Goal: Task Accomplishment & Management: Manage account settings

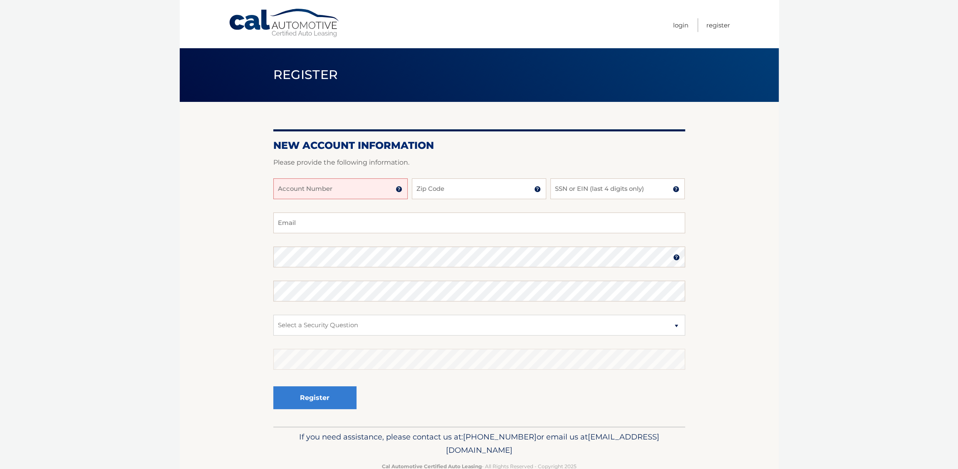
click at [338, 193] on input "Account Number" at bounding box center [340, 189] width 134 height 21
type input "44456010498"
click at [456, 185] on input "Zip Code" at bounding box center [479, 189] width 134 height 21
type input "33314"
type input "adstoyen@gmail.com"
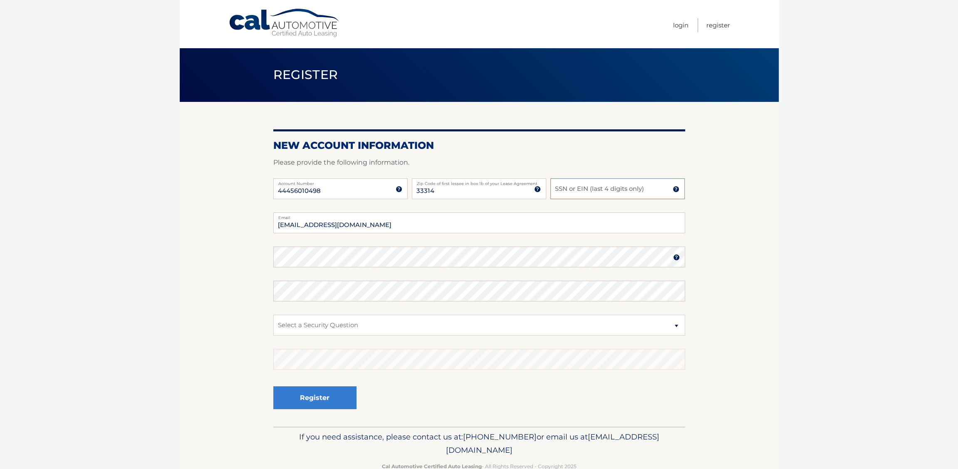
click at [588, 191] on input "SSN or EIN (last 4 digits only)" at bounding box center [617, 189] width 134 height 21
type input "2819"
click at [355, 319] on select "Select a Security Question What was the name of your elementary school? What is…" at bounding box center [479, 325] width 412 height 21
select select "1"
click at [273, 315] on select "Select a Security Question What was the name of your elementary school? What is…" at bounding box center [479, 325] width 412 height 21
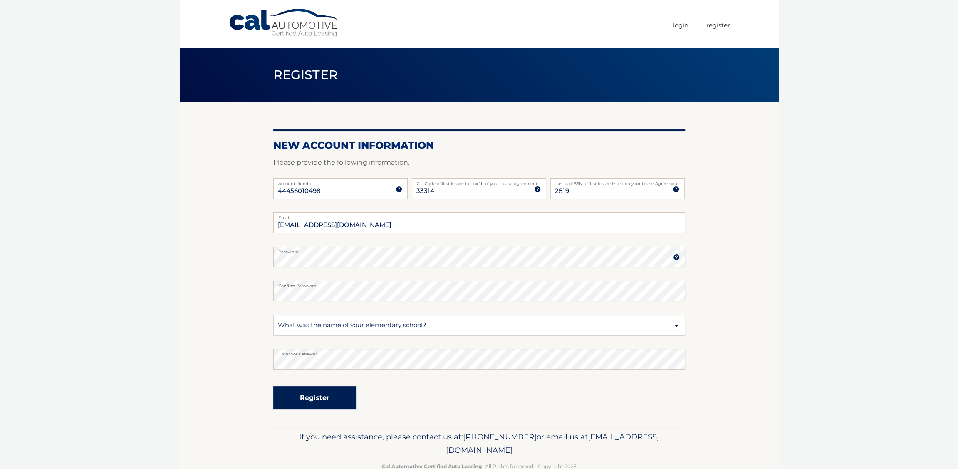
click at [333, 402] on button "Register" at bounding box center [314, 398] width 83 height 23
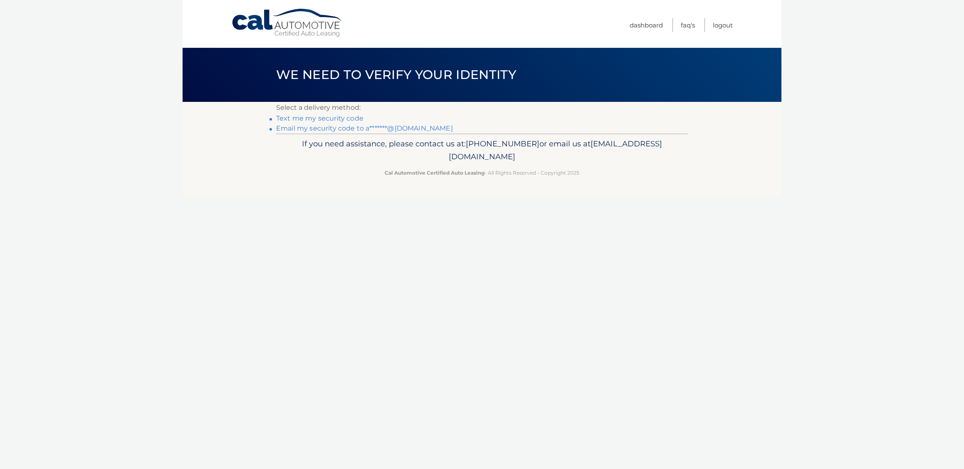
click at [393, 132] on link "Email my security code to a*******@gmail.com" at bounding box center [364, 128] width 177 height 8
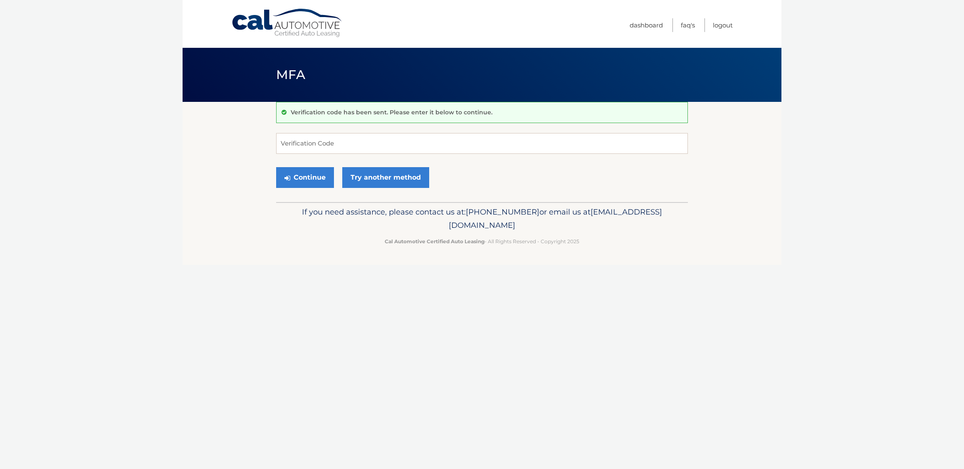
click at [169, 309] on body "Cal Automotive Menu Dashboard FAQ's Logout MFA" at bounding box center [482, 234] width 964 height 469
click at [350, 136] on input "Verification Code" at bounding box center [482, 143] width 412 height 21
paste input "853424"
click at [312, 179] on button "Continue" at bounding box center [305, 177] width 58 height 21
type input "853424"
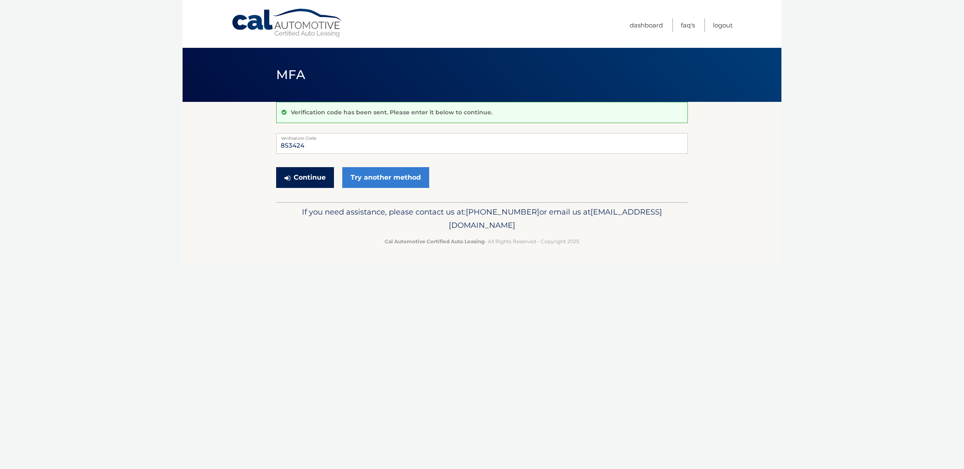
click at [322, 181] on button "Continue" at bounding box center [305, 177] width 58 height 21
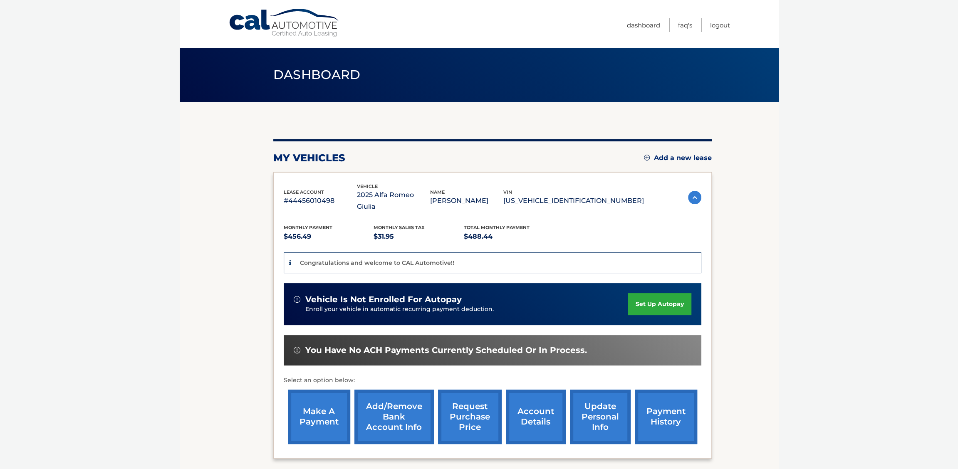
click at [659, 293] on link "set up autopay" at bounding box center [659, 304] width 63 height 22
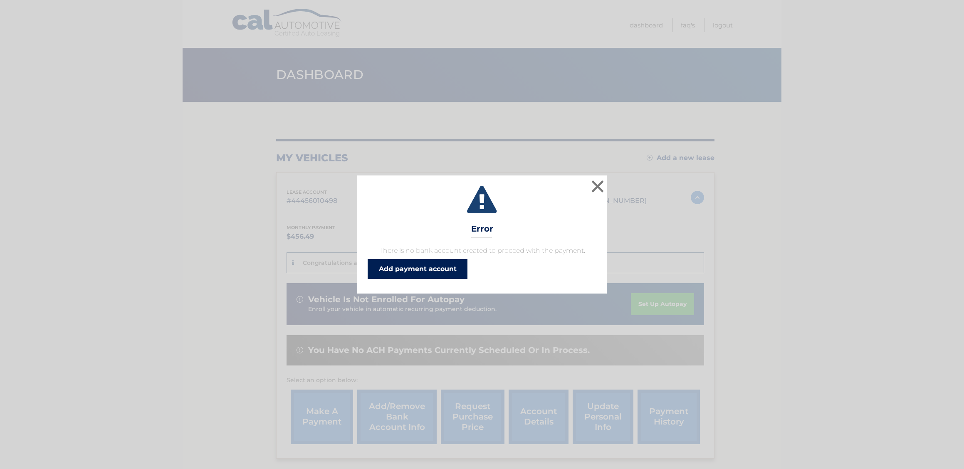
click at [447, 266] on link "Add payment account" at bounding box center [418, 269] width 100 height 20
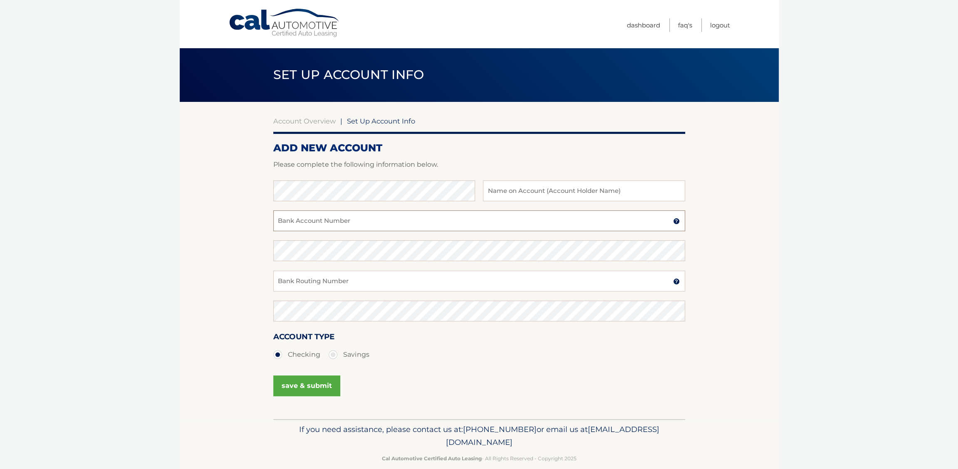
click at [366, 222] on input "Bank Account Number" at bounding box center [479, 221] width 412 height 21
click at [359, 220] on input "Bank Account Number" at bounding box center [479, 221] width 412 height 21
paste input "026012881"
drag, startPoint x: 363, startPoint y: 222, endPoint x: 285, endPoint y: 237, distance: 79.6
click at [272, 227] on section "Account Overview | Set Up Account Info ADD NEW ACCOUNT Please complete the foll…" at bounding box center [479, 260] width 599 height 317
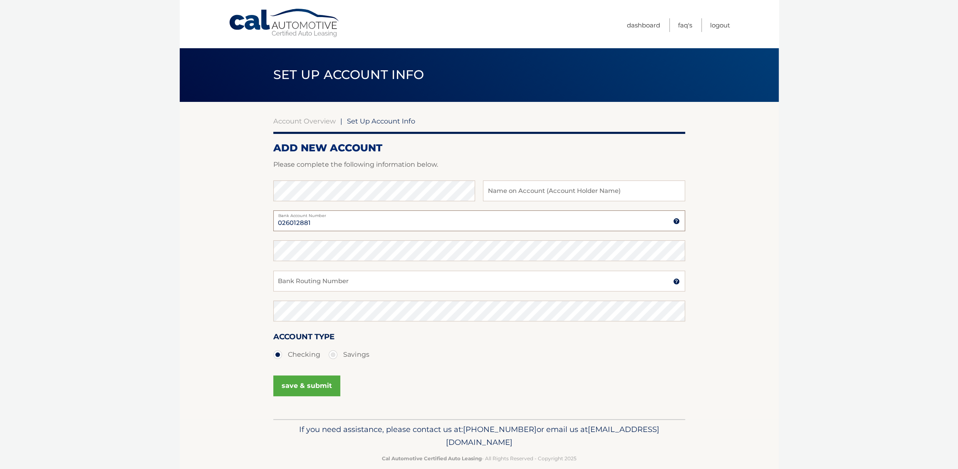
type input "026012881"
click at [323, 287] on input "Bank Routing Number" at bounding box center [479, 281] width 412 height 21
paste input "026012881"
type input "026012881"
drag, startPoint x: 357, startPoint y: 221, endPoint x: 250, endPoint y: 223, distance: 106.9
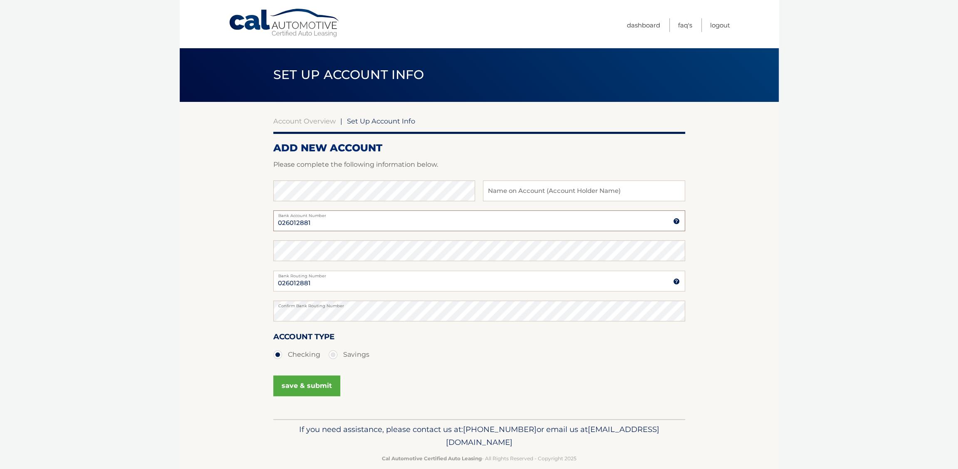
click at [250, 223] on section "Account Overview | Set Up Account Info ADD NEW ACCOUNT Please complete the foll…" at bounding box center [479, 260] width 599 height 317
paste input "1000960539584"
type input "1000960539584"
click at [538, 194] on input "text" at bounding box center [584, 191] width 202 height 21
type input "Alexander Stoyen"
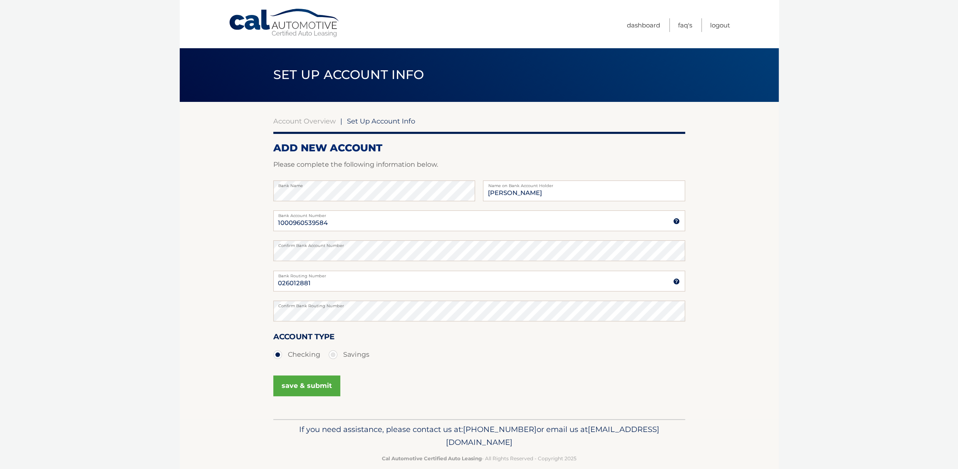
click at [316, 384] on button "save & submit" at bounding box center [306, 386] width 67 height 21
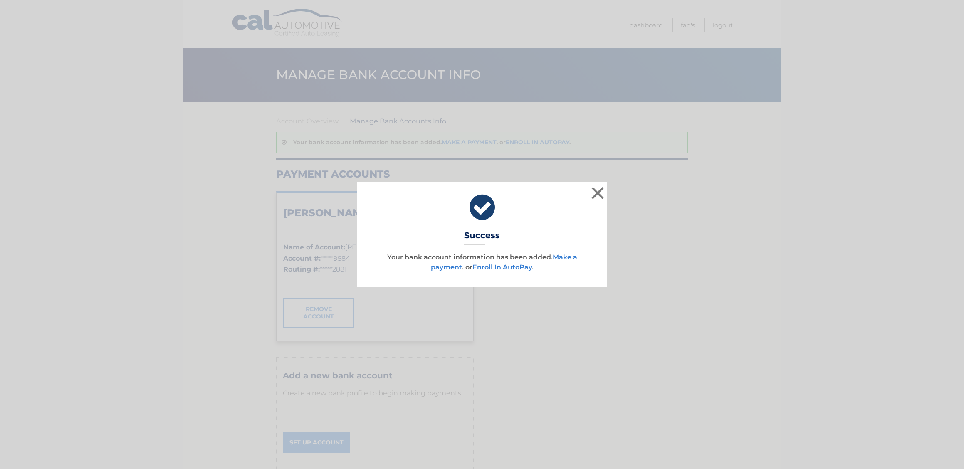
click at [518, 267] on link "Enroll In AutoPay" at bounding box center [503, 267] width 60 height 8
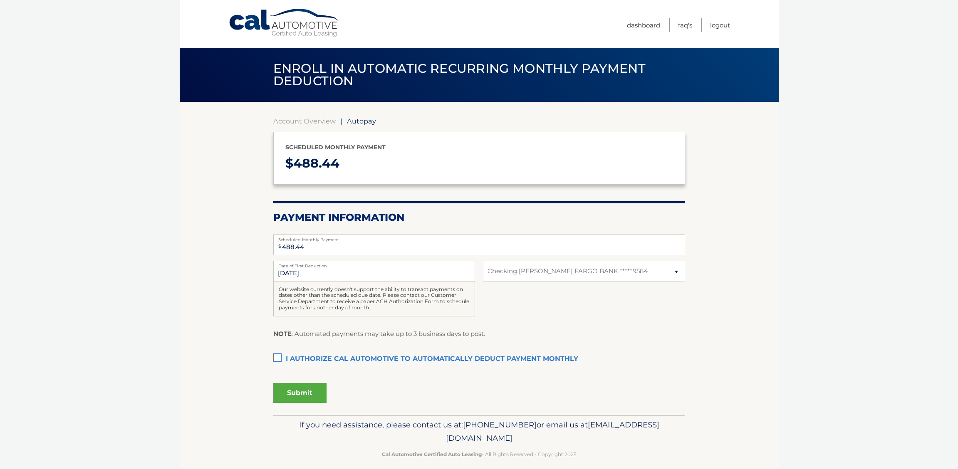
select select "ZjQwMDE1ZWMtOWYzNy00YmNjLWI2OTQtMGY4MTgwM2I2MGUx"
click at [279, 357] on label "I authorize cal automotive to automatically deduct payment monthly This checkbo…" at bounding box center [479, 359] width 412 height 17
click at [0, 0] on input "I authorize cal automotive to automatically deduct payment monthly This checkbo…" at bounding box center [0, 0] width 0 height 0
click at [319, 393] on button "Submit" at bounding box center [299, 393] width 53 height 20
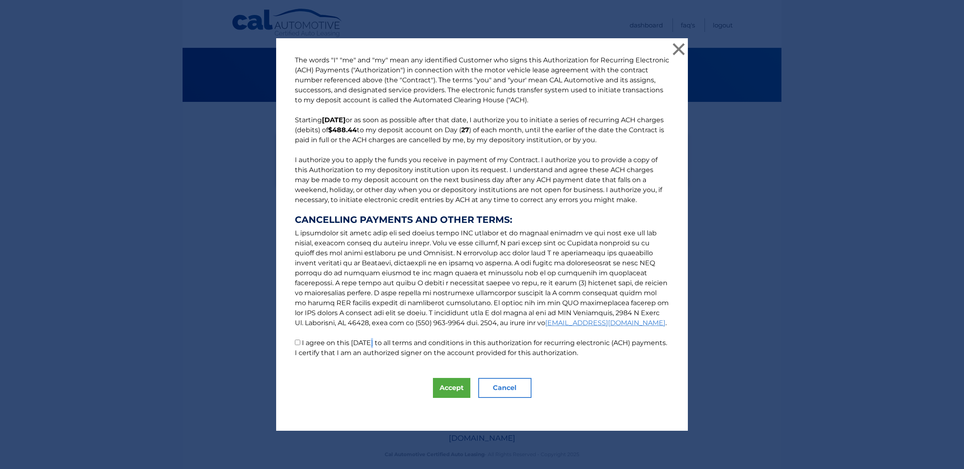
click at [362, 347] on label "I agree on this [DATE] to all terms and conditions in this authorization for re…" at bounding box center [481, 348] width 372 height 18
click at [333, 349] on label "I agree on this [DATE] to all terms and conditions in this authorization for re…" at bounding box center [481, 348] width 372 height 18
click at [300, 345] on input "I agree on this 09/15/2025 to all terms and conditions in this authorization fo…" at bounding box center [297, 342] width 5 height 5
checkbox input "true"
click at [447, 385] on button "Accept" at bounding box center [451, 388] width 37 height 20
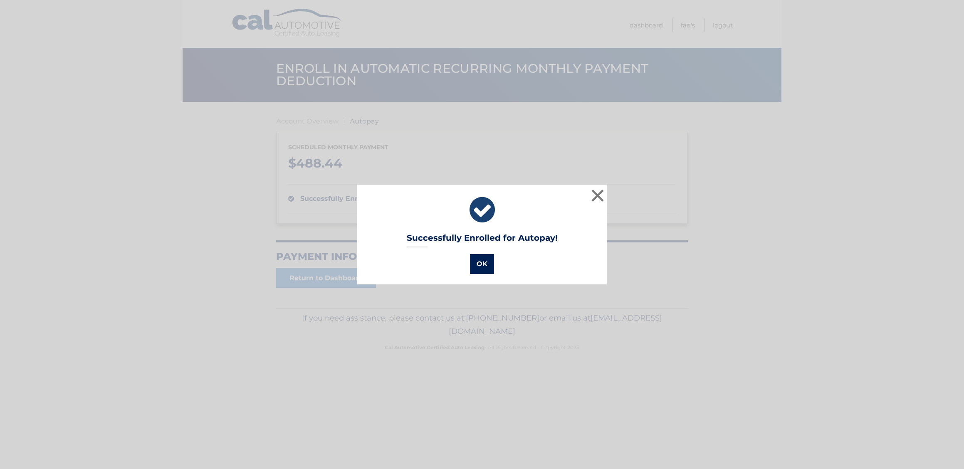
click at [484, 263] on button "OK" at bounding box center [482, 264] width 24 height 20
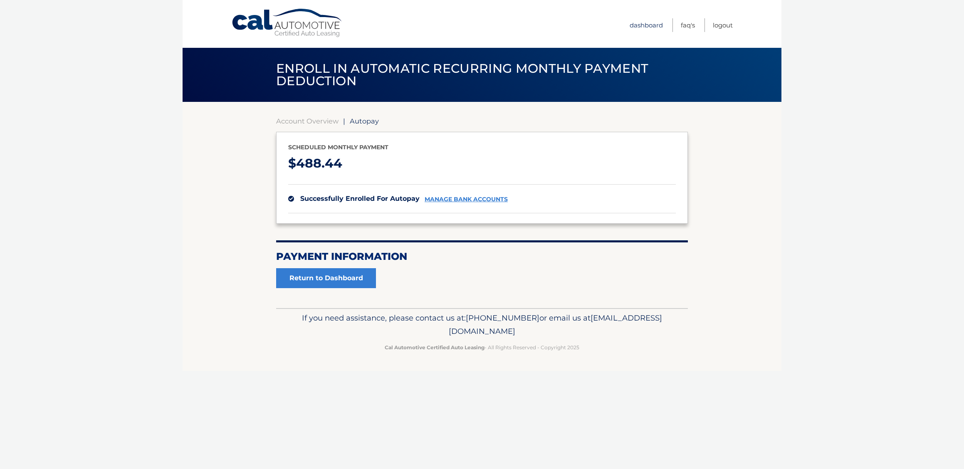
click at [654, 22] on link "Dashboard" at bounding box center [646, 25] width 33 height 14
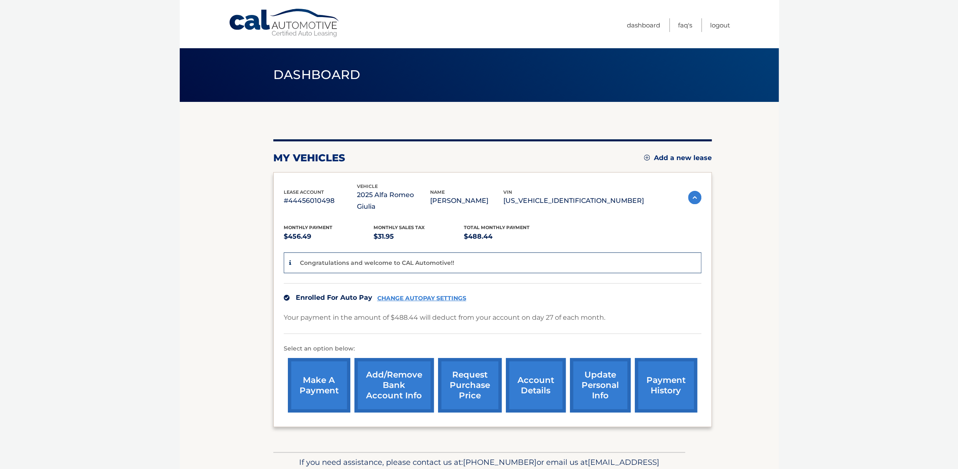
click at [337, 195] on p "#44456010498" at bounding box center [320, 201] width 73 height 12
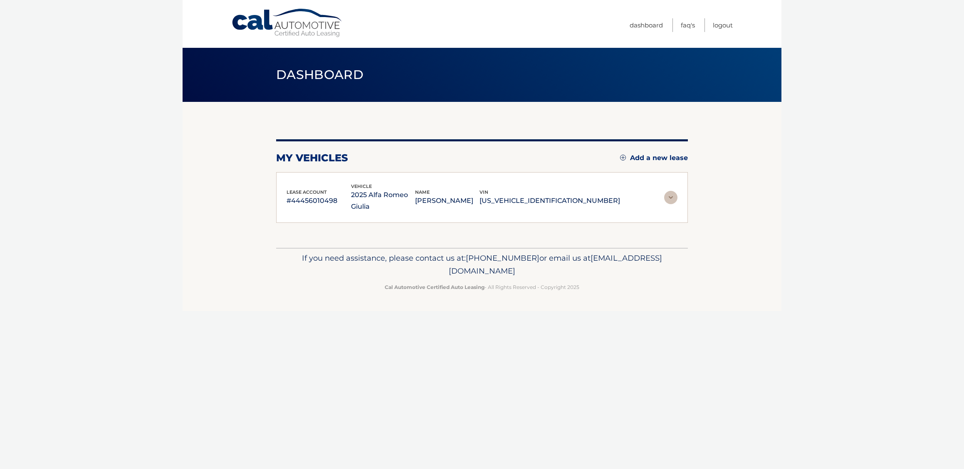
drag, startPoint x: 625, startPoint y: 193, endPoint x: 285, endPoint y: 185, distance: 339.2
click at [285, 185] on div "lease account #44456010498 vehicle 2025 Alfa Romeo Giulia name [PERSON_NAME] vi…" at bounding box center [482, 197] width 412 height 51
copy div "lease account #44456010498 vehicle 2025 Alfa Romeo Giulia name [PERSON_NAME] vi…"
click at [298, 311] on div "Cal Automotive Menu Dashboard FAQ's Logout vin" at bounding box center [482, 234] width 599 height 469
click at [728, 23] on link "Logout" at bounding box center [723, 25] width 20 height 14
